Goal: Information Seeking & Learning: Find specific page/section

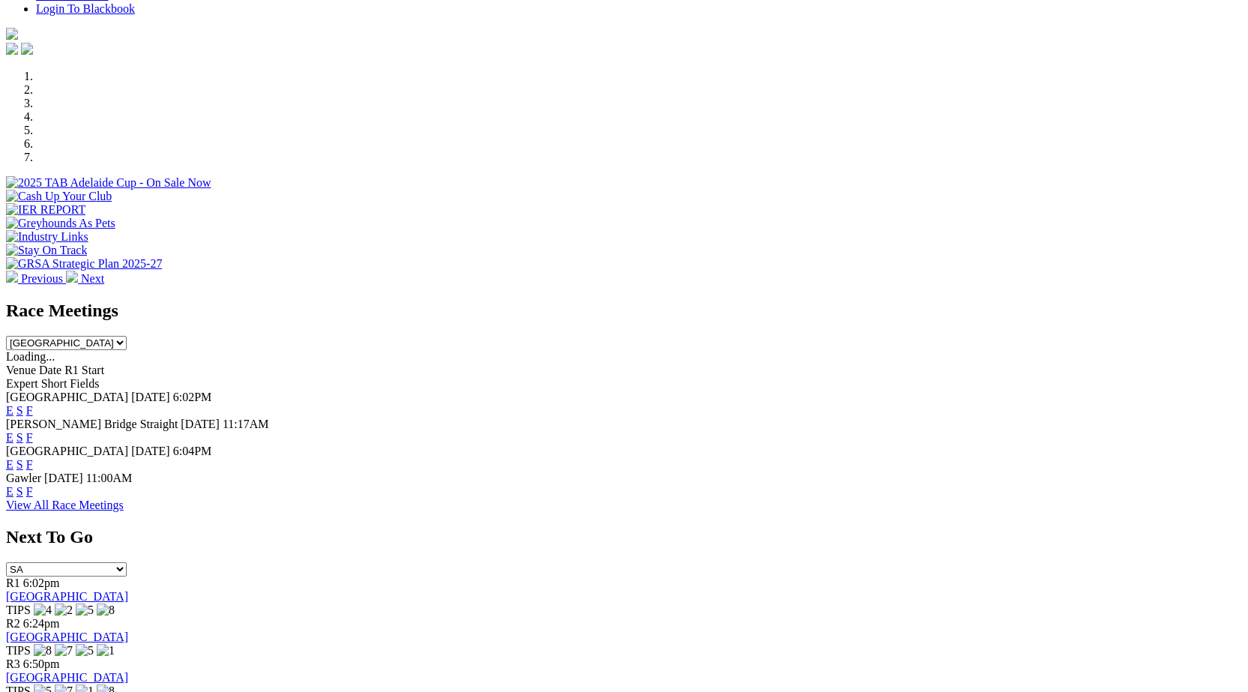
scroll to position [408, 0]
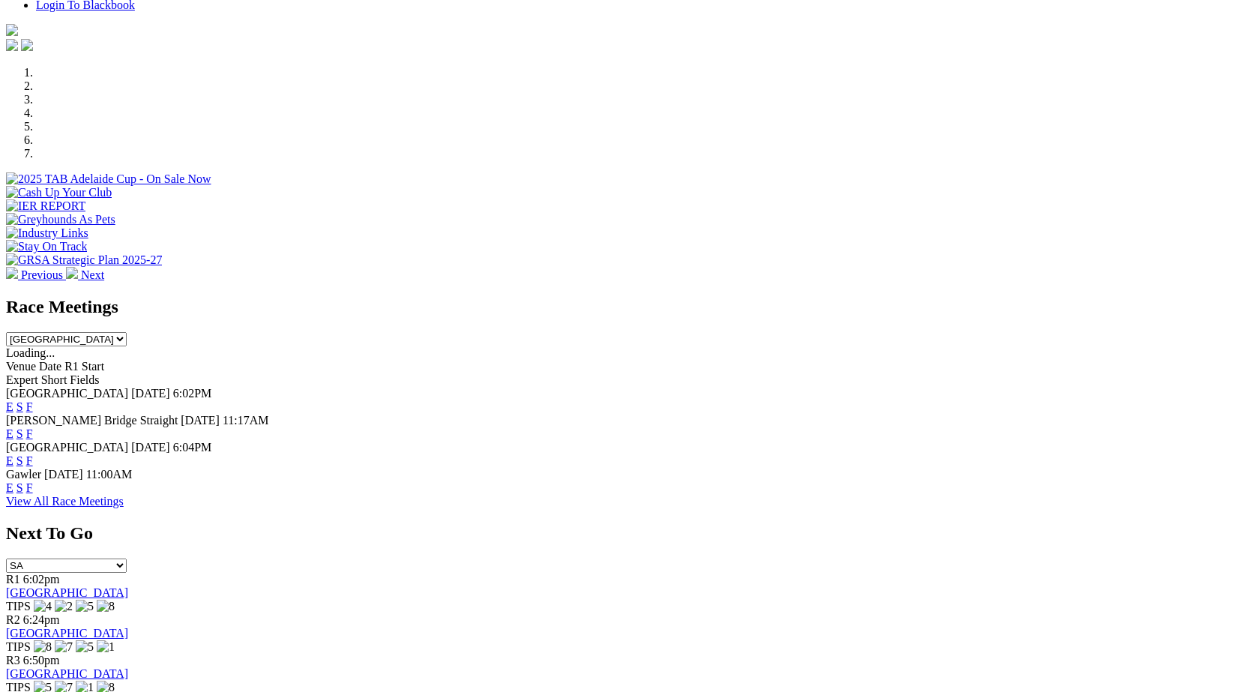
click at [33, 454] on link "F" at bounding box center [29, 460] width 7 height 13
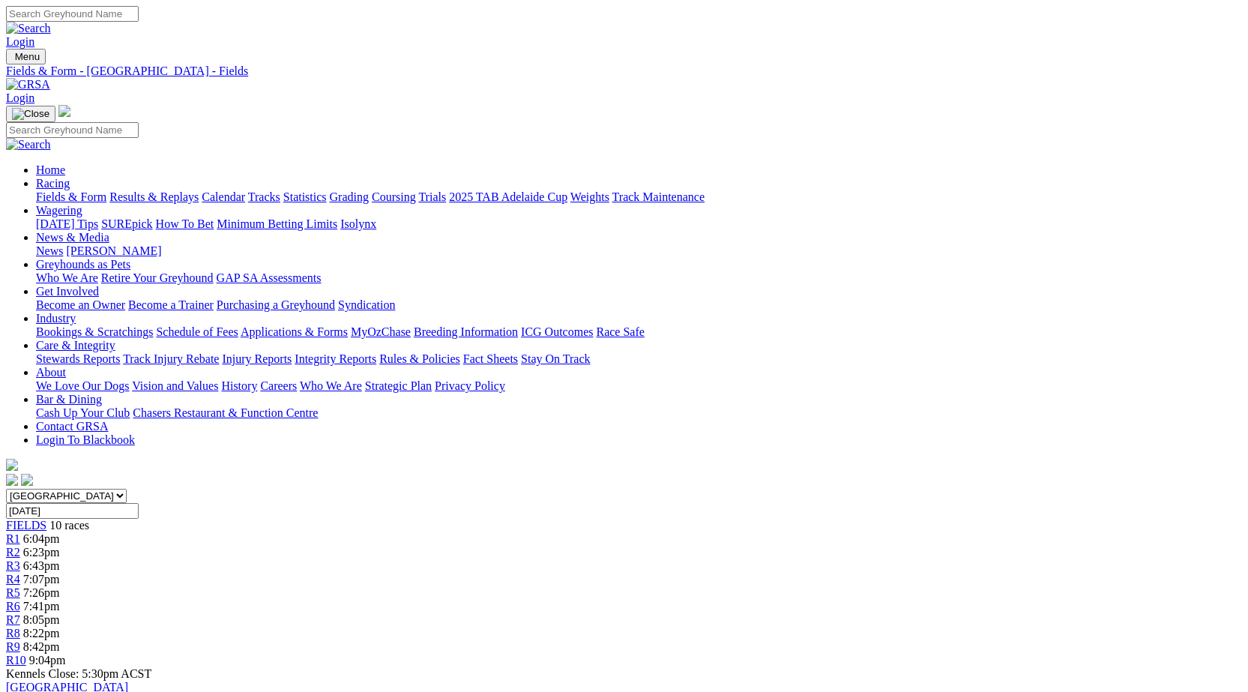
click at [376, 352] on link "Integrity Reports" at bounding box center [336, 358] width 82 height 13
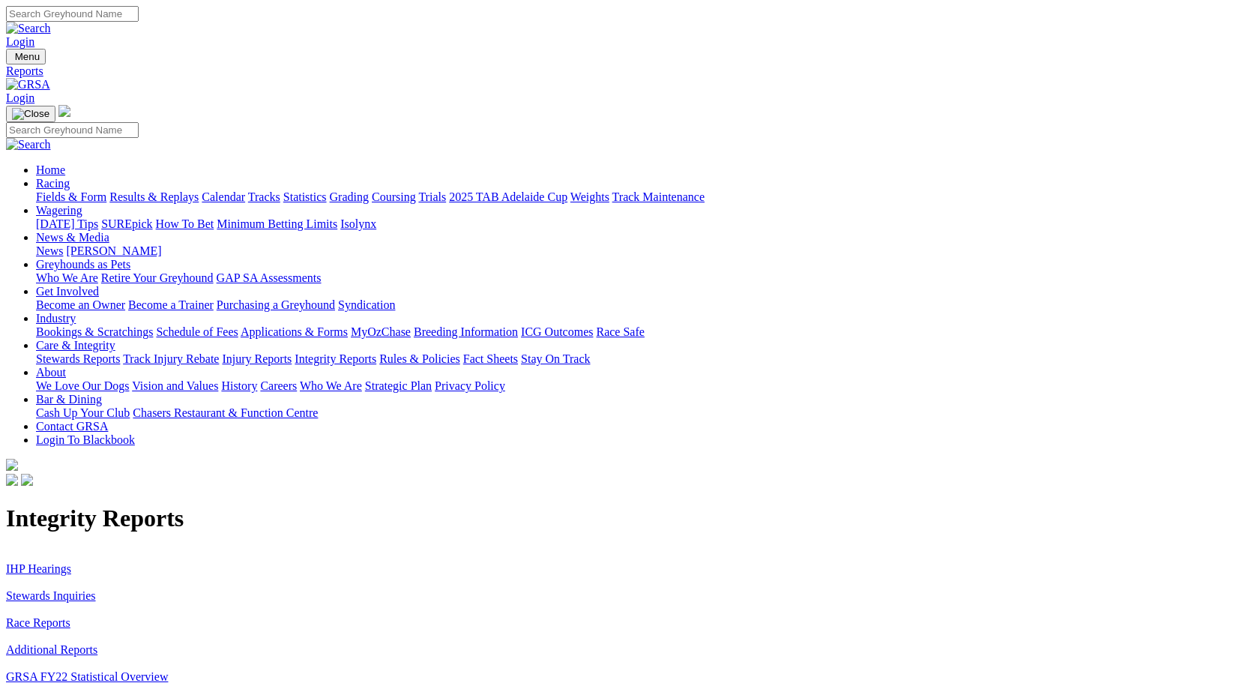
click at [96, 589] on link "Stewards Inquiries" at bounding box center [51, 595] width 90 height 13
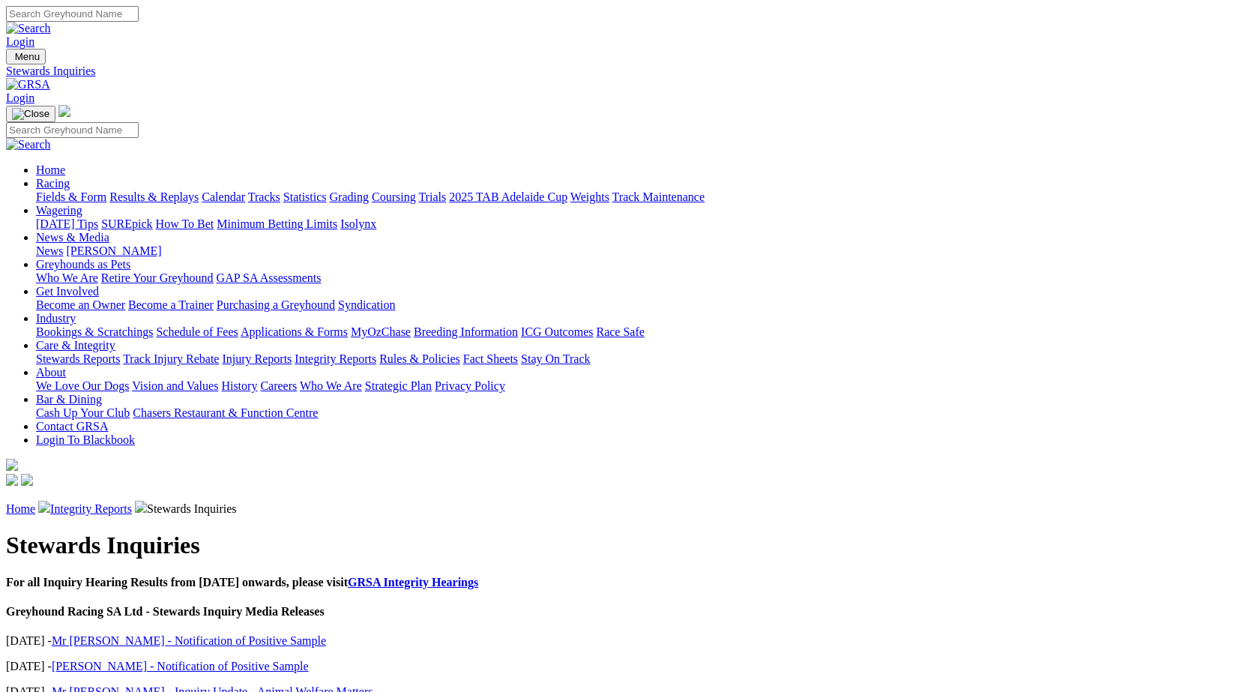
click at [289, 634] on link "Mr M Taylor - Notification of Positive Sample" at bounding box center [189, 640] width 274 height 13
click at [376, 352] on link "Integrity Reports" at bounding box center [336, 358] width 82 height 13
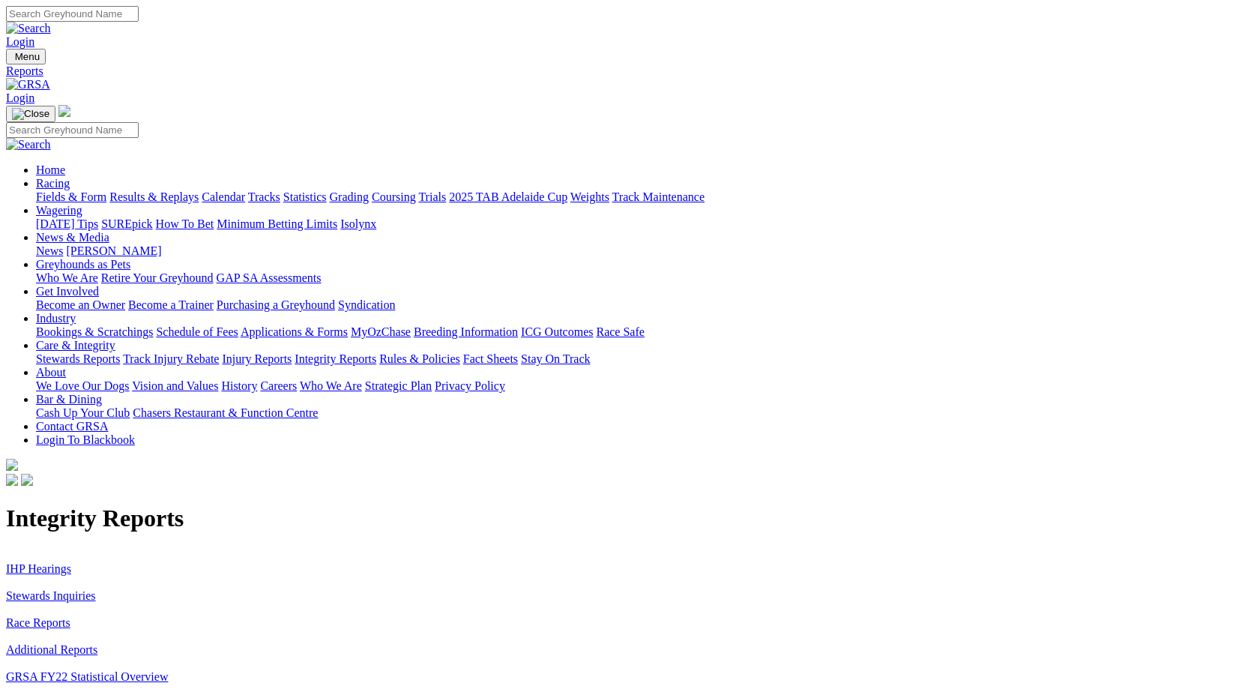
click at [71, 562] on link "IHP Hearings" at bounding box center [38, 568] width 65 height 13
